Goal: Register for event/course

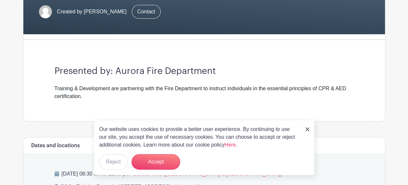
scroll to position [138, 0]
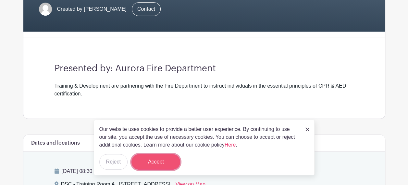
click at [153, 164] on button "Accept" at bounding box center [156, 162] width 49 height 16
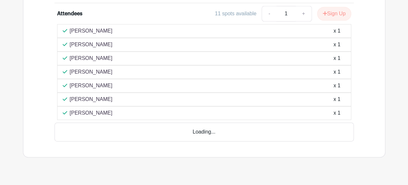
scroll to position [380, 0]
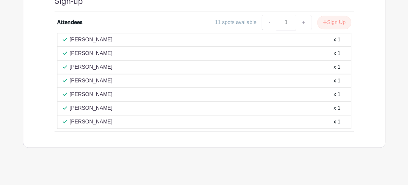
drag, startPoint x: 196, startPoint y: 100, endPoint x: 200, endPoint y: 84, distance: 15.8
click at [200, 84] on div "[PERSON_NAME] x 1 [PERSON_NAME] x 1 [PERSON_NAME] x 1 [PERSON_NAME] x 1" at bounding box center [204, 81] width 294 height 96
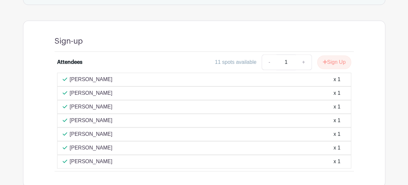
scroll to position [339, 0]
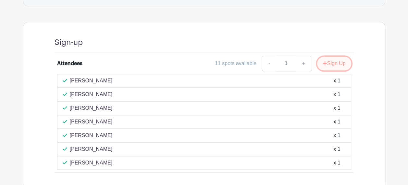
click at [331, 60] on button "Sign Up" at bounding box center [334, 64] width 34 height 14
click at [326, 63] on div "Sign Up" at bounding box center [331, 64] width 39 height 14
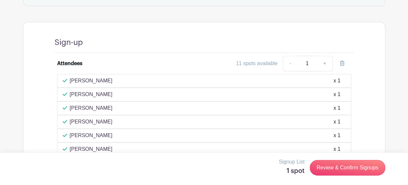
click at [325, 61] on link "+" at bounding box center [325, 64] width 16 height 16
type input "2"
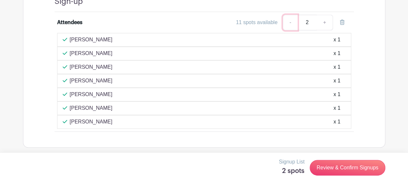
click at [292, 20] on link "-" at bounding box center [290, 23] width 15 height 16
type input "1"
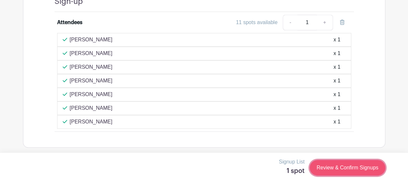
click at [326, 168] on link "Review & Confirm Signups" at bounding box center [347, 168] width 75 height 16
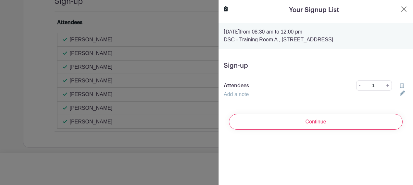
click at [246, 92] on link "Add a note" at bounding box center [236, 94] width 25 height 6
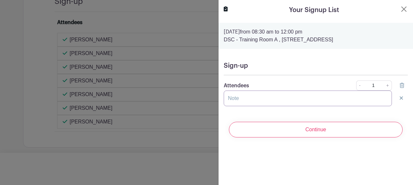
click at [237, 101] on input "text" at bounding box center [308, 98] width 168 height 16
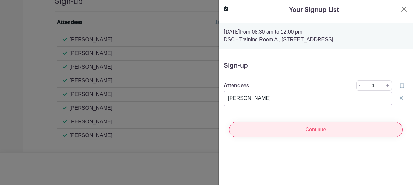
type input "[PERSON_NAME]"
click at [285, 133] on input "Continue" at bounding box center [316, 130] width 174 height 16
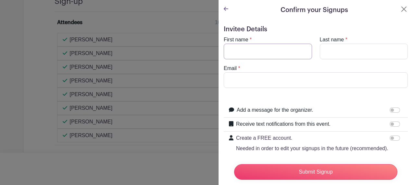
click at [249, 47] on input "First name" at bounding box center [268, 52] width 88 height 16
type input "Karina"
click at [324, 50] on input "Last name" at bounding box center [364, 52] width 88 height 16
type input "[PERSON_NAME]"
click at [289, 82] on input "Email" at bounding box center [316, 80] width 184 height 16
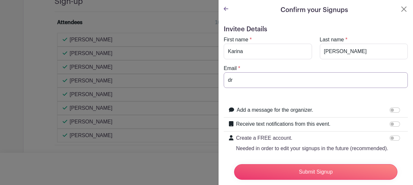
type input "d"
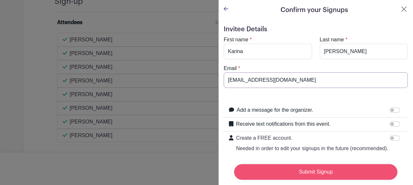
type input "[EMAIL_ADDRESS][DOMAIN_NAME]"
click at [324, 168] on input "Submit Signup" at bounding box center [315, 172] width 163 height 16
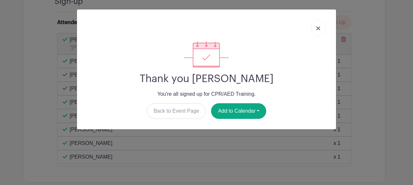
click at [319, 27] on img at bounding box center [318, 28] width 4 height 4
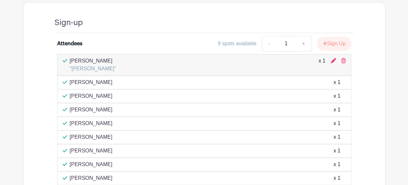
scroll to position [352, 0]
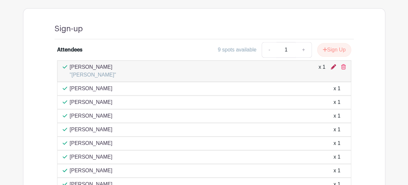
click at [333, 65] on icon at bounding box center [333, 66] width 5 height 5
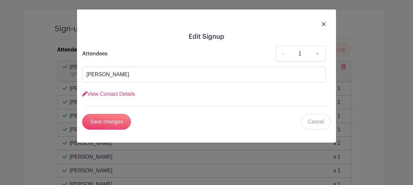
click at [325, 24] on img at bounding box center [324, 24] width 4 height 4
